Goal: Task Accomplishment & Management: Use online tool/utility

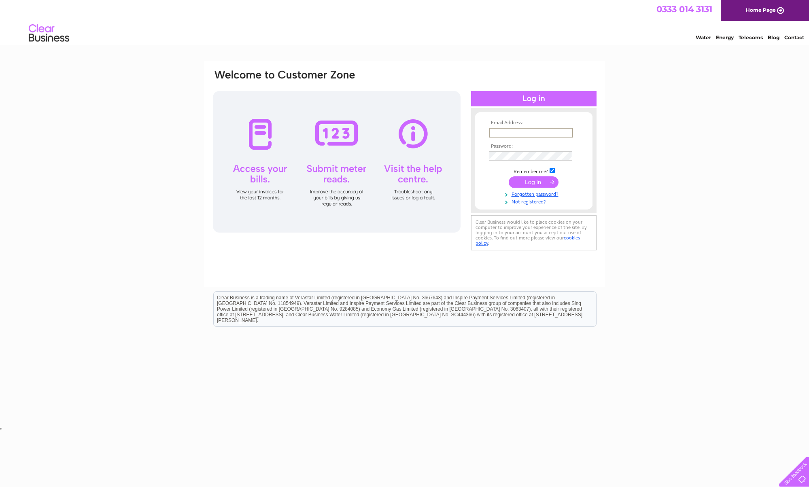
type input "[EMAIL_ADDRESS][DOMAIN_NAME]"
click at [538, 183] on input "submit" at bounding box center [534, 181] width 50 height 11
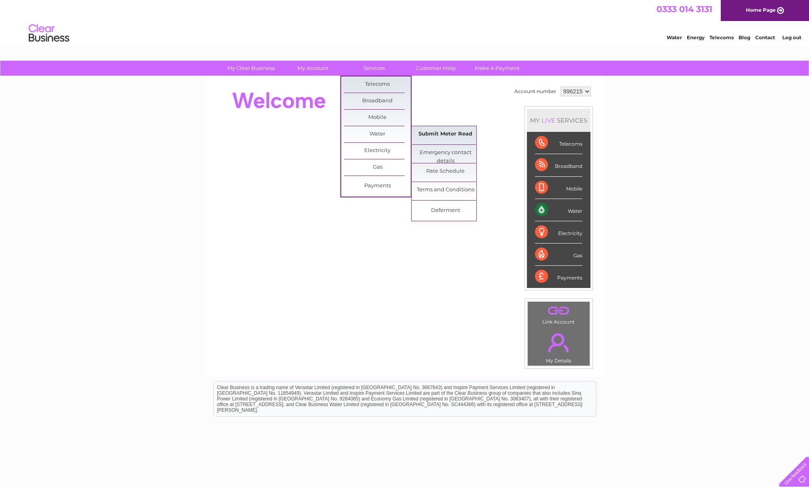
click at [449, 135] on link "Submit Meter Read" at bounding box center [445, 134] width 67 height 16
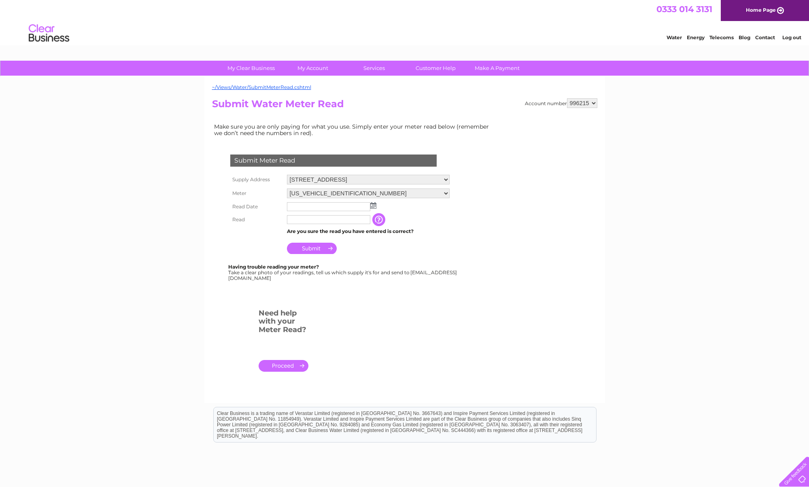
click at [372, 206] on img at bounding box center [373, 205] width 6 height 6
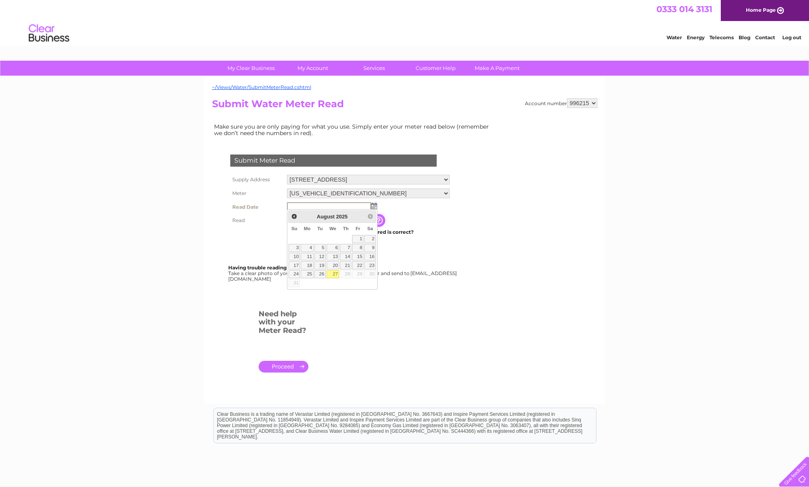
click at [335, 273] on link "27" at bounding box center [333, 274] width 13 height 8
type input "2025/08/27"
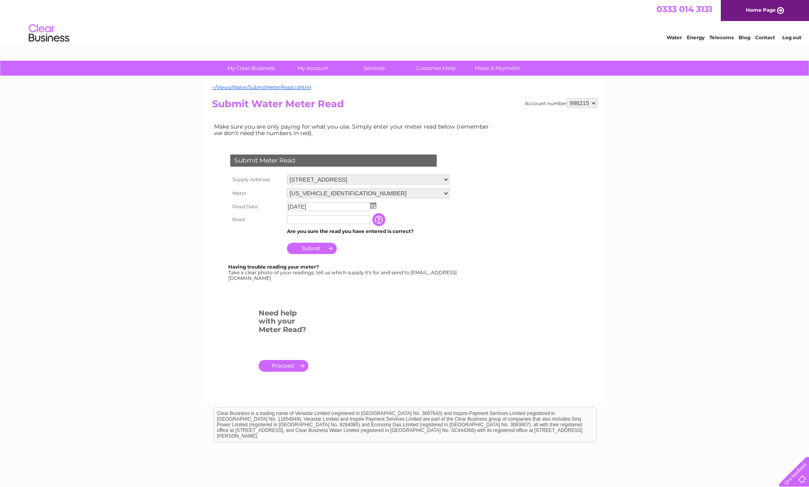
click at [337, 218] on input "text" at bounding box center [328, 219] width 83 height 9
click at [329, 219] on input "00055" at bounding box center [329, 220] width 84 height 10
type input "0"
type input "55528"
click at [329, 246] on input "Submit" at bounding box center [312, 249] width 50 height 11
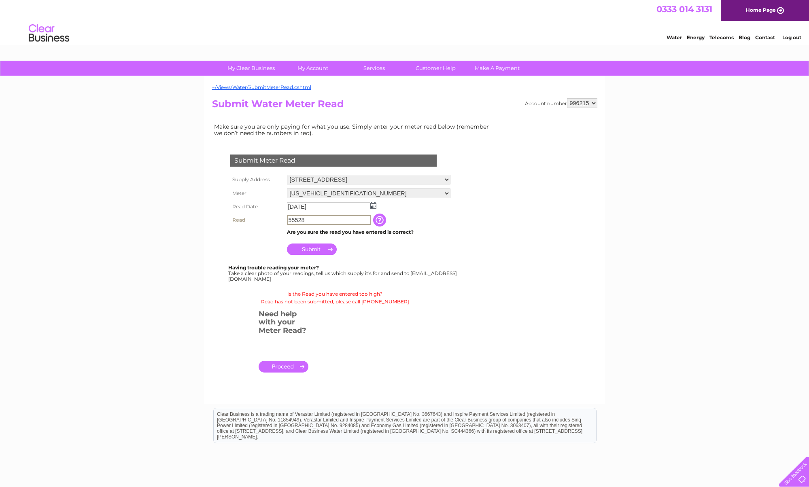
drag, startPoint x: 319, startPoint y: 218, endPoint x: 266, endPoint y: 217, distance: 52.6
click at [266, 217] on tr "Read 55528 The reading you have just taken from your water meter. Our records i…" at bounding box center [340, 220] width 224 height 14
type input "00055"
click at [319, 251] on input "Submit" at bounding box center [312, 248] width 50 height 11
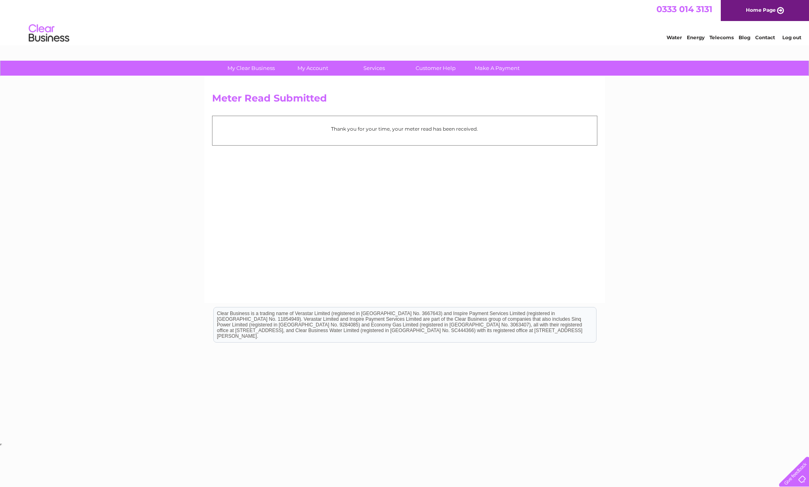
click at [798, 36] on link "Log out" at bounding box center [791, 37] width 19 height 6
